Goal: Task Accomplishment & Management: Use online tool/utility

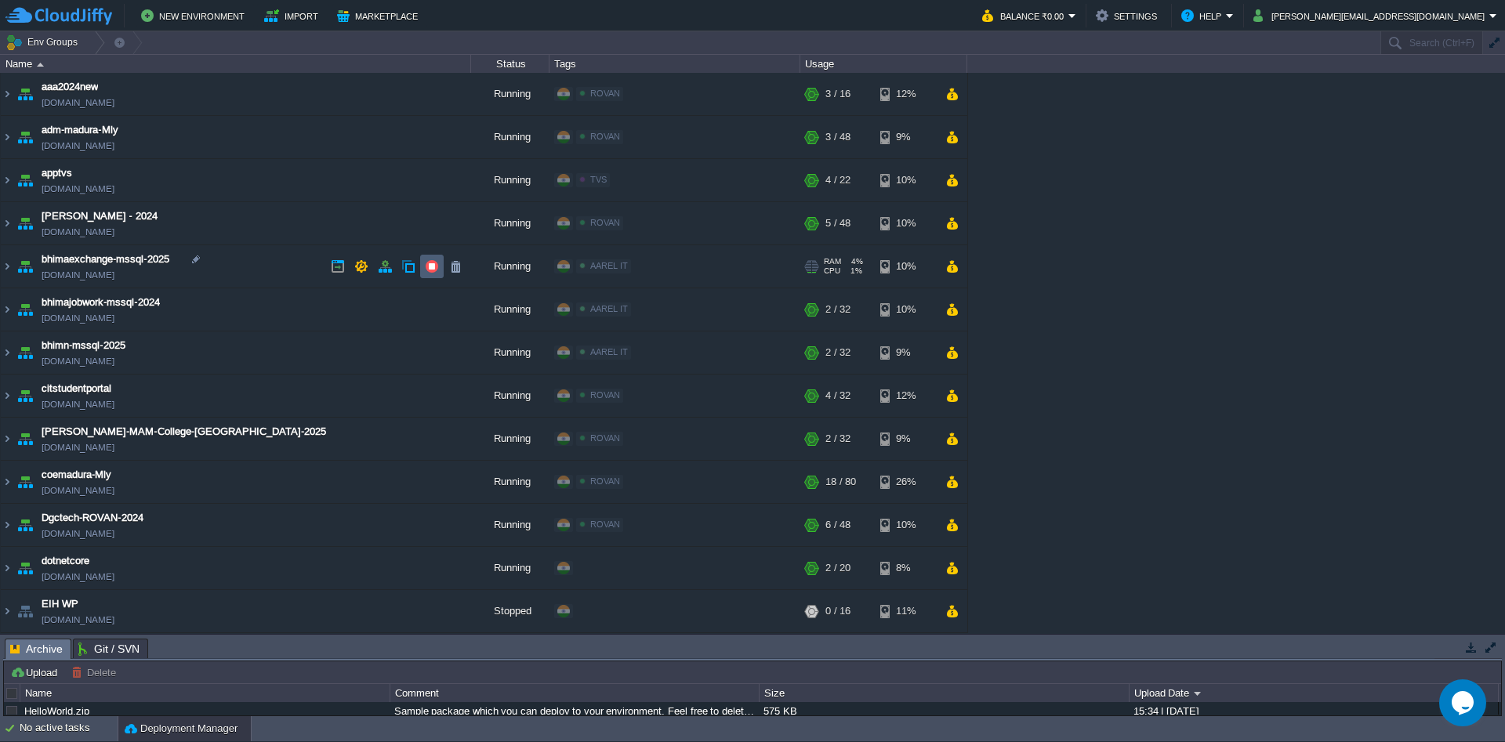
scroll to position [75, 0]
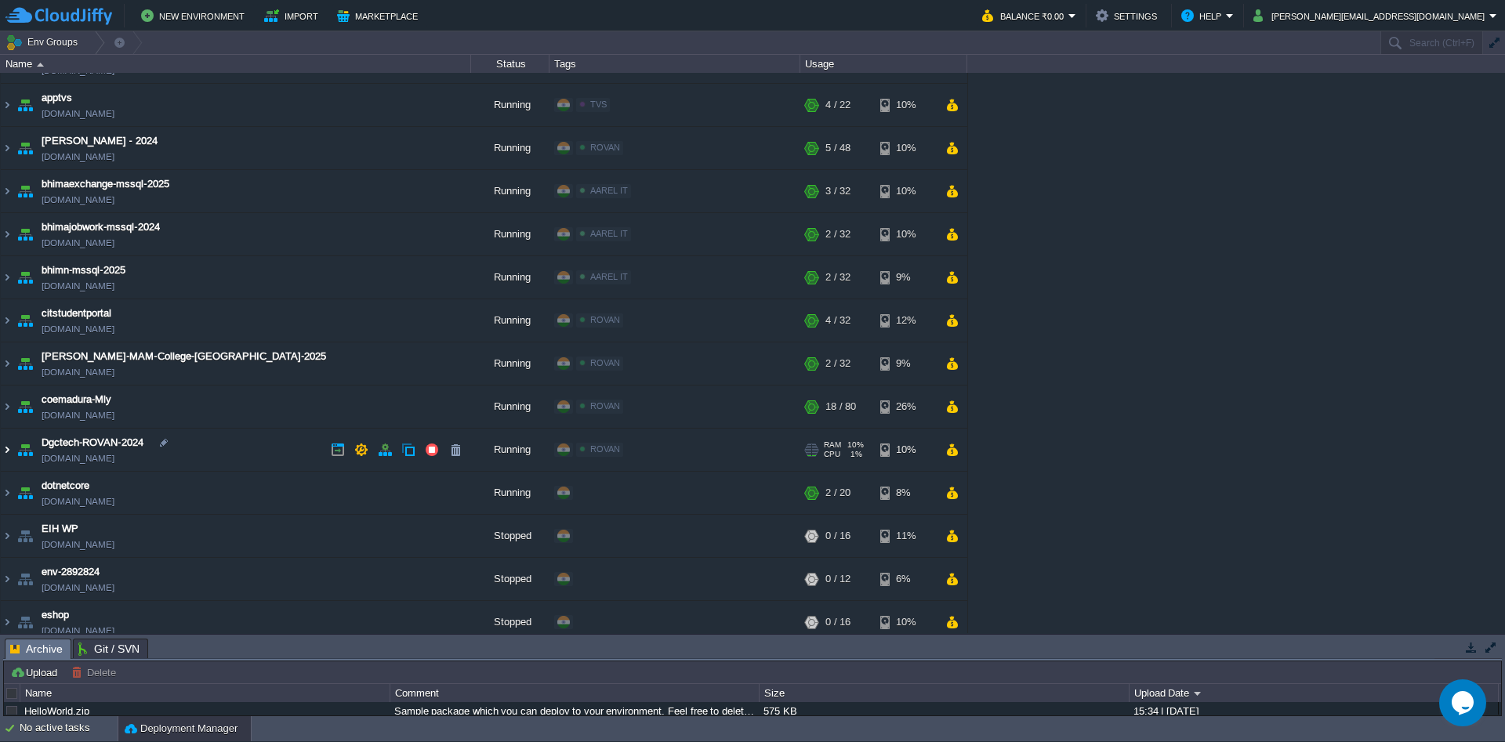
click at [5, 455] on img at bounding box center [7, 450] width 13 height 42
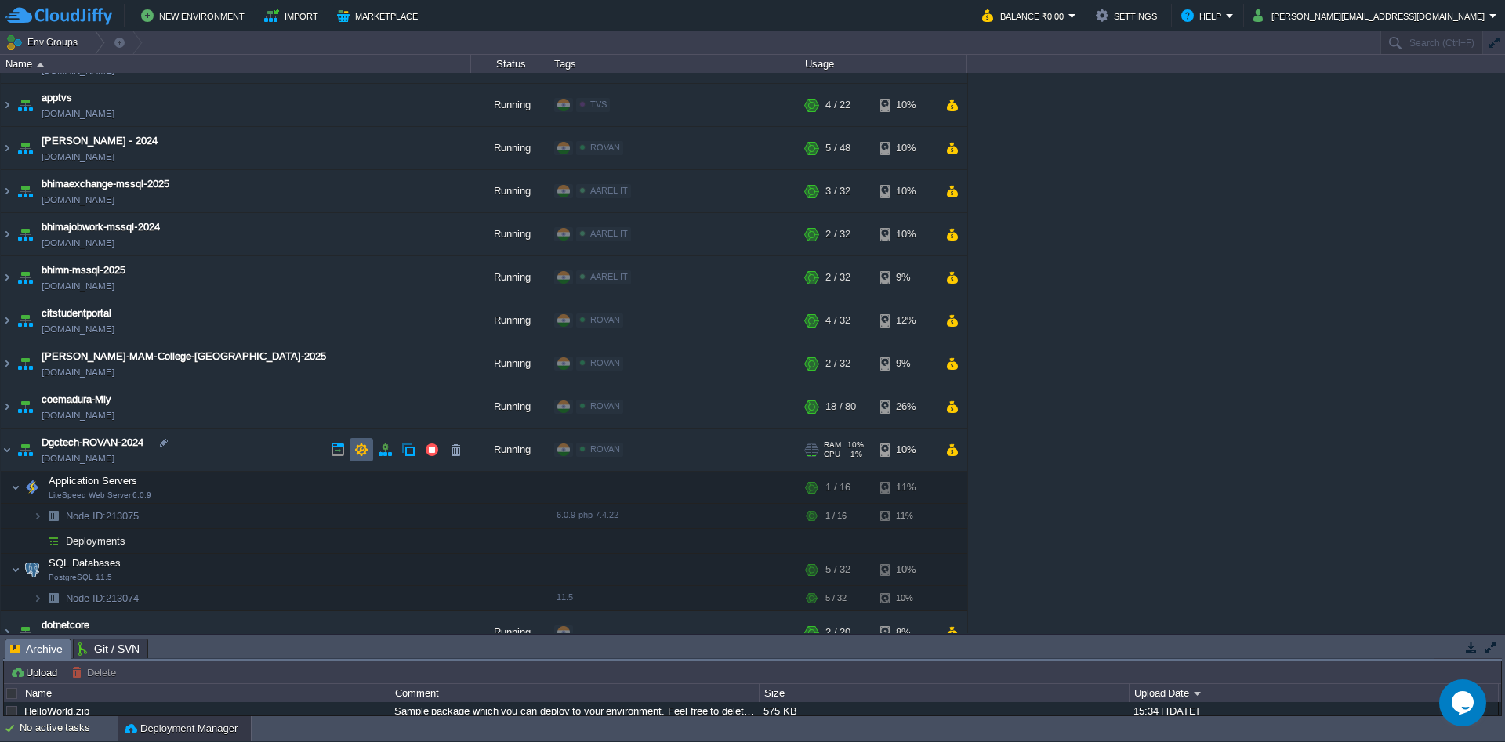
click at [363, 451] on button "button" at bounding box center [361, 450] width 14 height 14
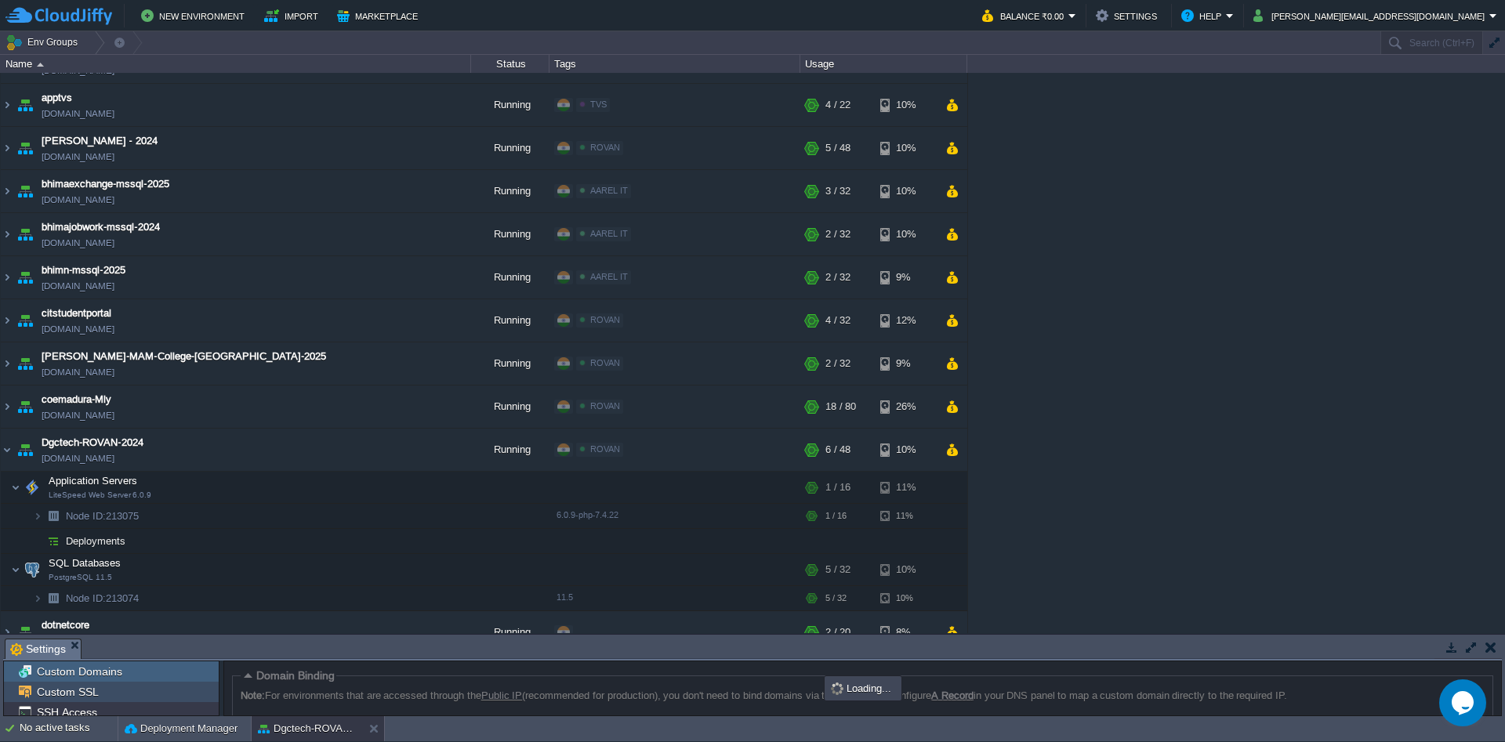
scroll to position [121, 0]
click at [196, 345] on body "New Environment Import Marketplace Bonus ₹0.00 Upgrade Account Balance ₹0.00 Se…" at bounding box center [752, 371] width 1505 height 742
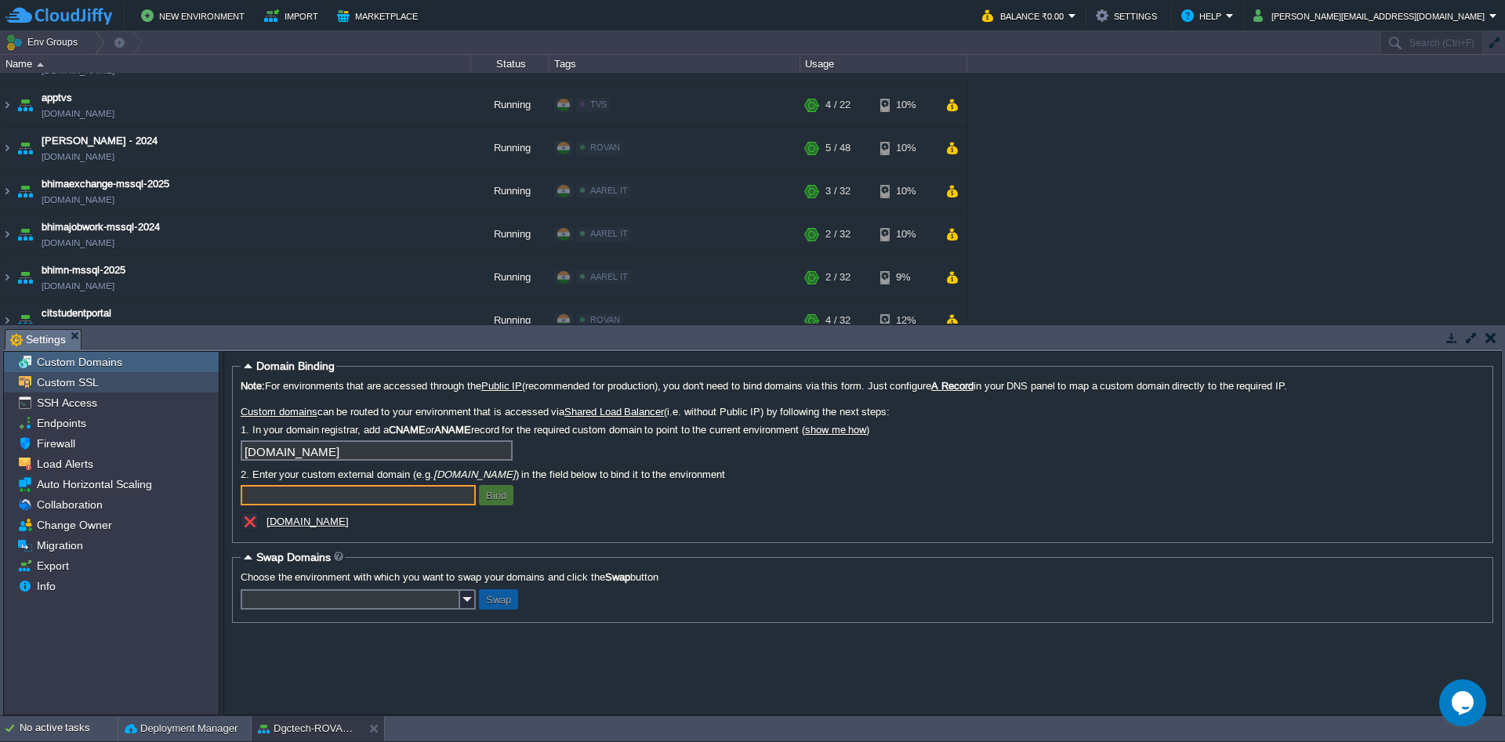
click at [82, 381] on span "Custom SSL" at bounding box center [67, 382] width 67 height 14
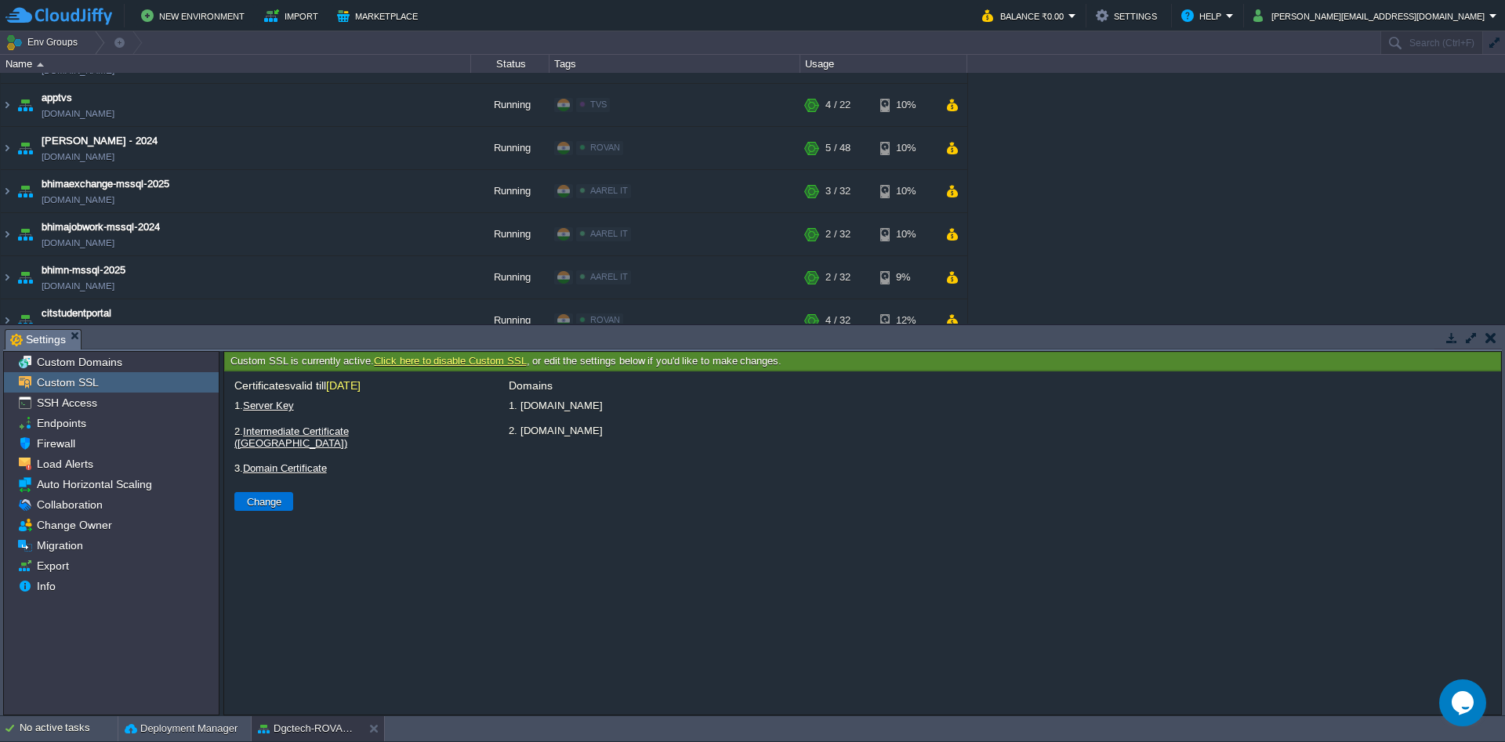
click at [258, 495] on button "Change" at bounding box center [264, 502] width 44 height 14
type input "Select File"
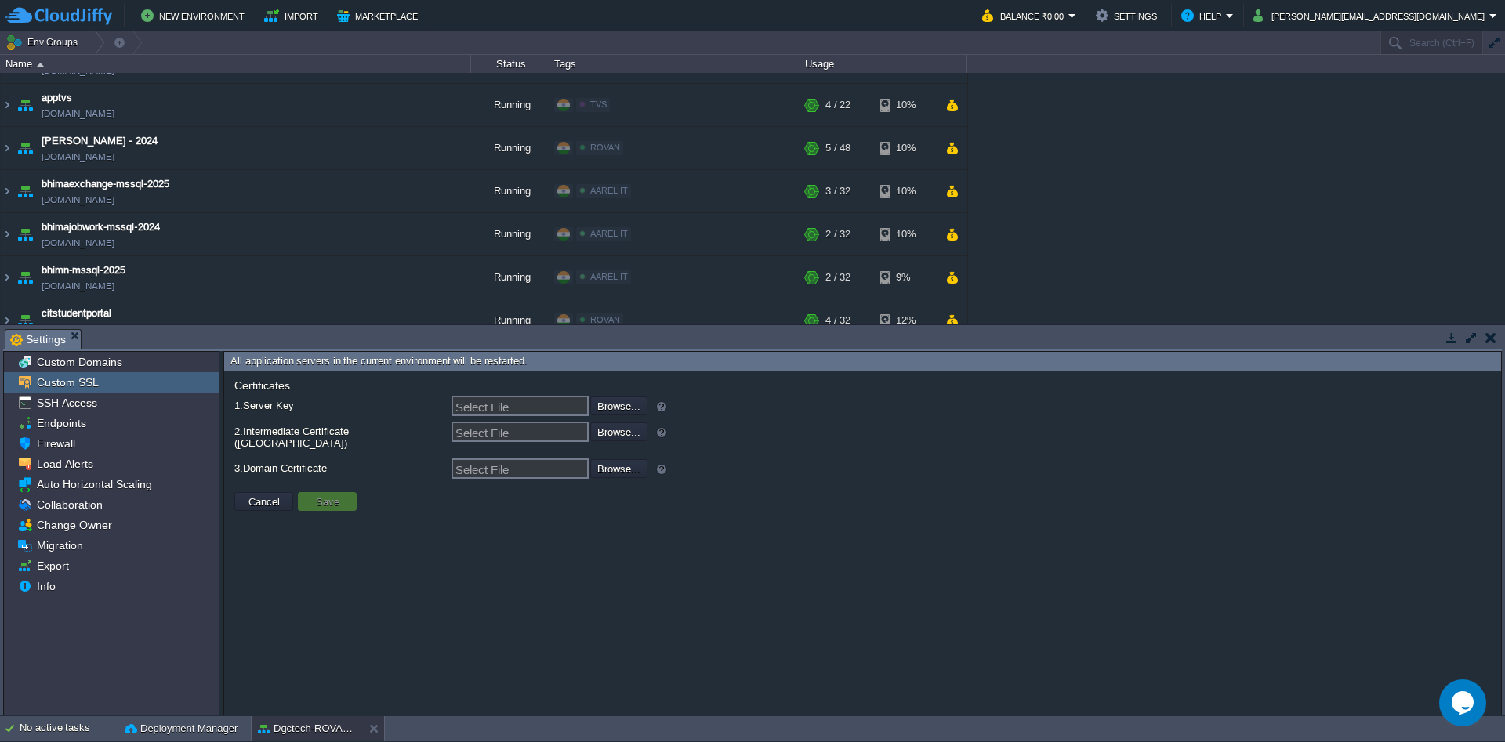
click at [611, 413] on input "file" at bounding box center [548, 405] width 198 height 17
type input "C:\fakepath\dgctech_org_KEY_2025.txt"
type input "dgctech_org_KEY_2025.txt"
click at [619, 432] on input "file" at bounding box center [548, 430] width 198 height 17
type input "C:\fakepath\CA-Bundle-2025.txt"
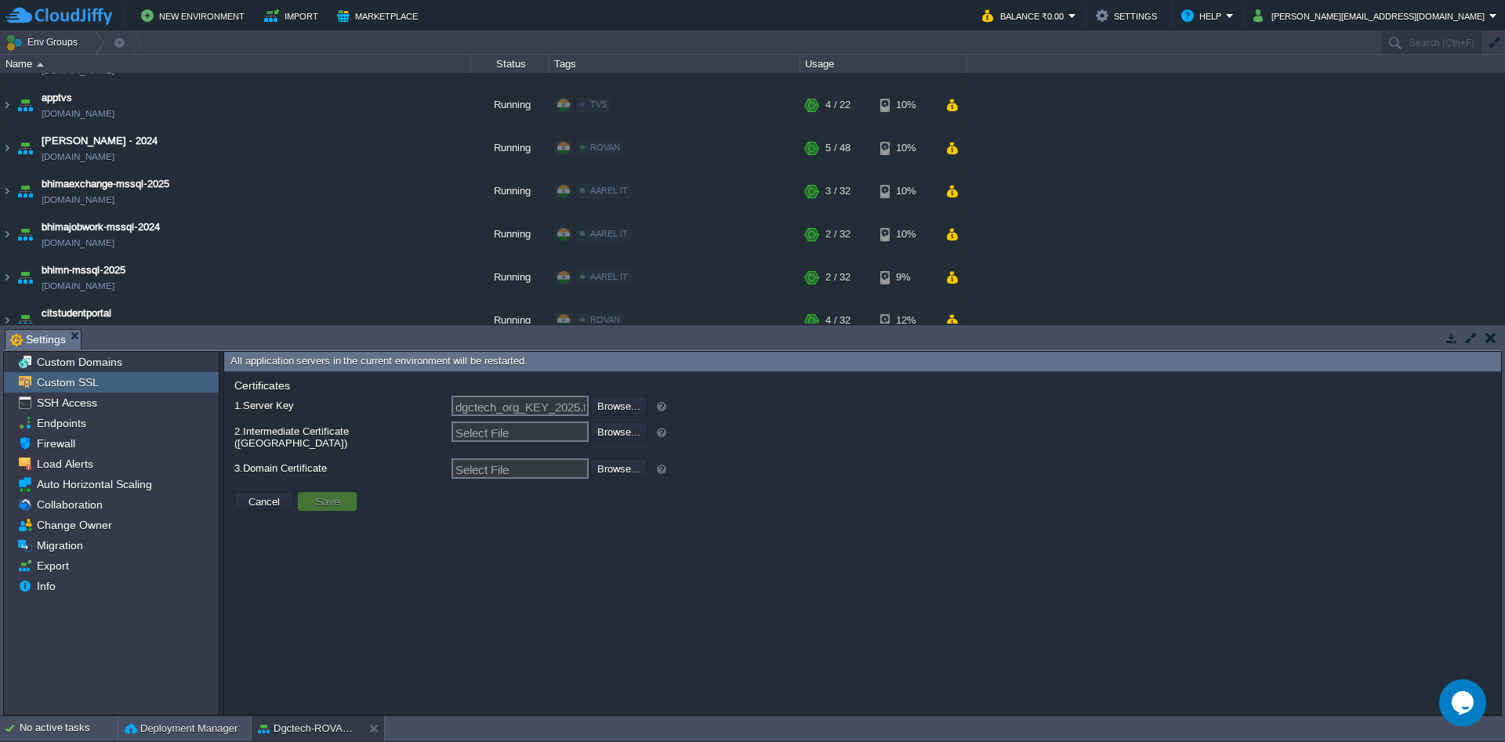
type input "CA-Bundle-2025.txt"
click at [621, 459] on input "file" at bounding box center [548, 467] width 198 height 17
type input "C:\fakepath\dgctech_org_CRT_2025.txt"
type input "dgctech_org_CRT_2025.txt"
click at [343, 495] on button "Save" at bounding box center [327, 502] width 33 height 14
